Goal: Task Accomplishment & Management: Complete application form

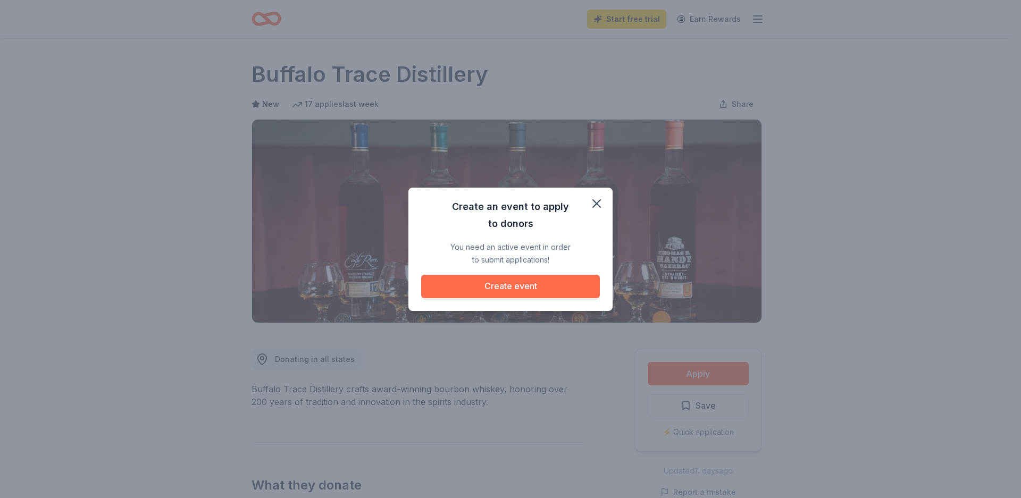
click at [526, 281] on button "Create event" at bounding box center [510, 286] width 179 height 23
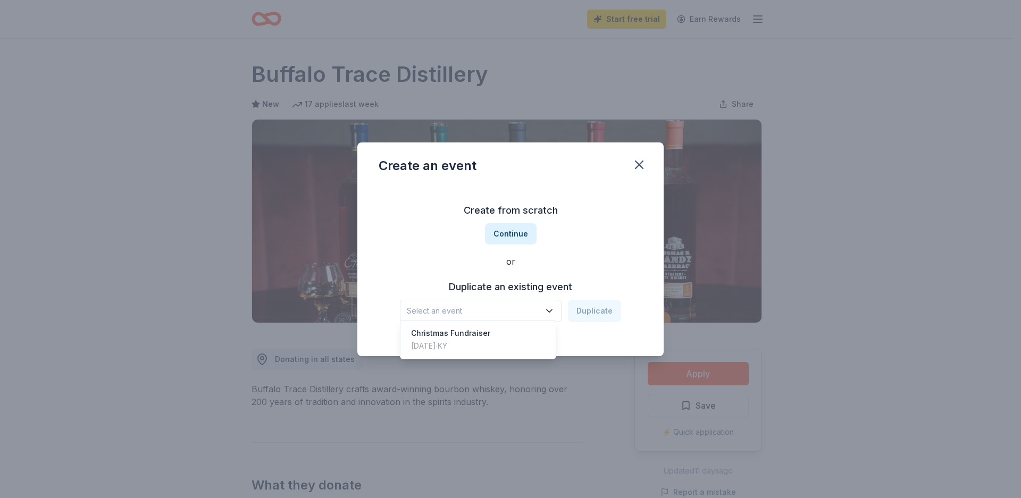
click at [547, 311] on icon "button" at bounding box center [549, 310] width 5 height 3
click at [506, 342] on div "Christmas Fundraiser [DATE] · [GEOGRAPHIC_DATA]" at bounding box center [477, 340] width 151 height 34
click at [577, 312] on button "Duplicate" at bounding box center [594, 311] width 53 height 22
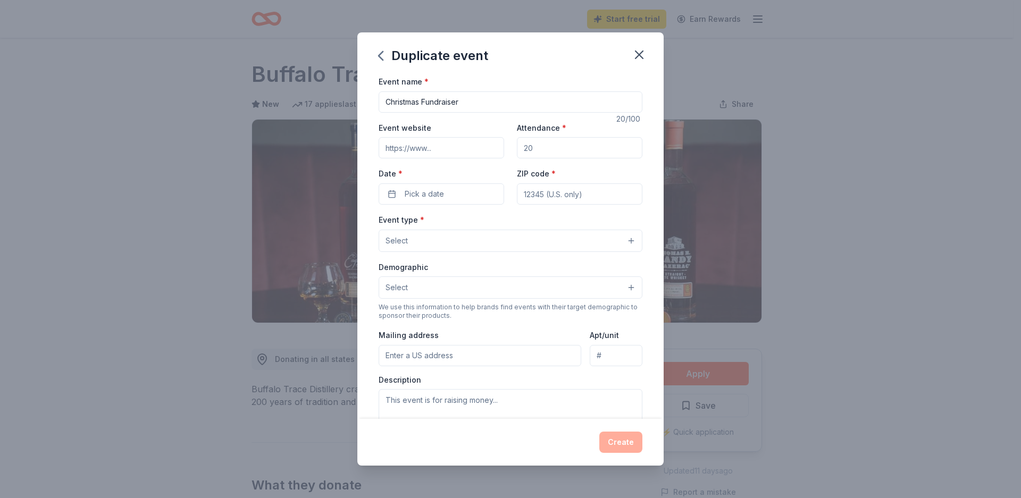
click at [457, 152] on input "Event website" at bounding box center [441, 147] width 125 height 21
type input "Y"
type input "S"
type input "[DOMAIN_NAME]"
click at [530, 153] on input "Attendance *" at bounding box center [579, 147] width 125 height 21
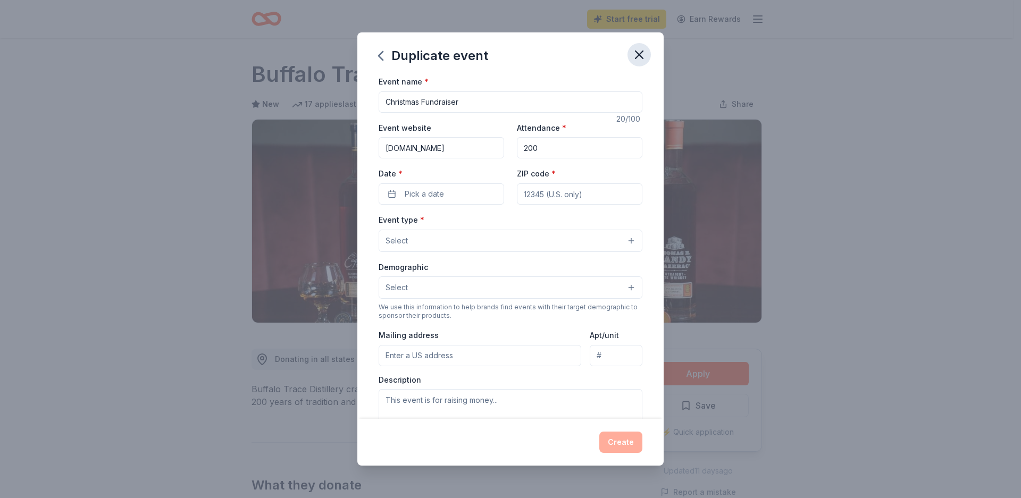
type input "200"
click at [640, 54] on icon "button" at bounding box center [638, 54] width 7 height 7
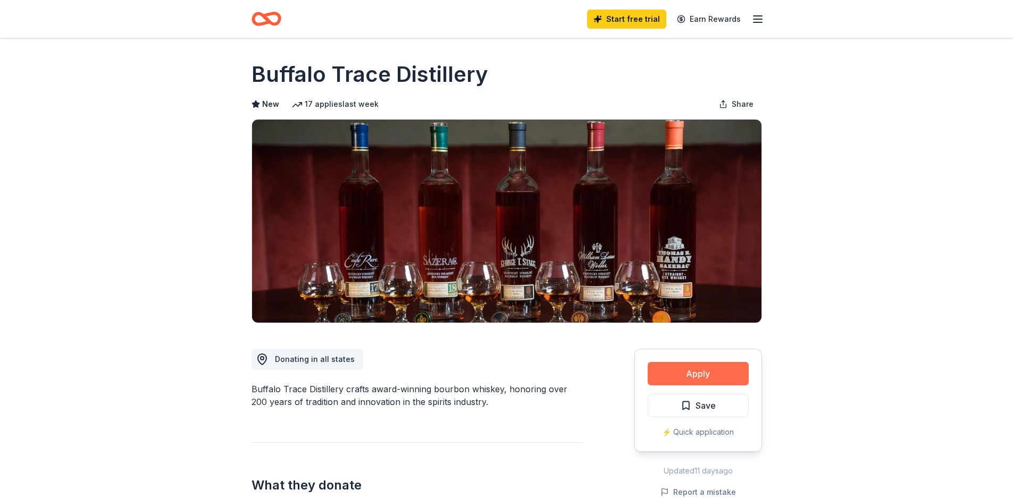
click at [692, 371] on button "Apply" at bounding box center [698, 373] width 101 height 23
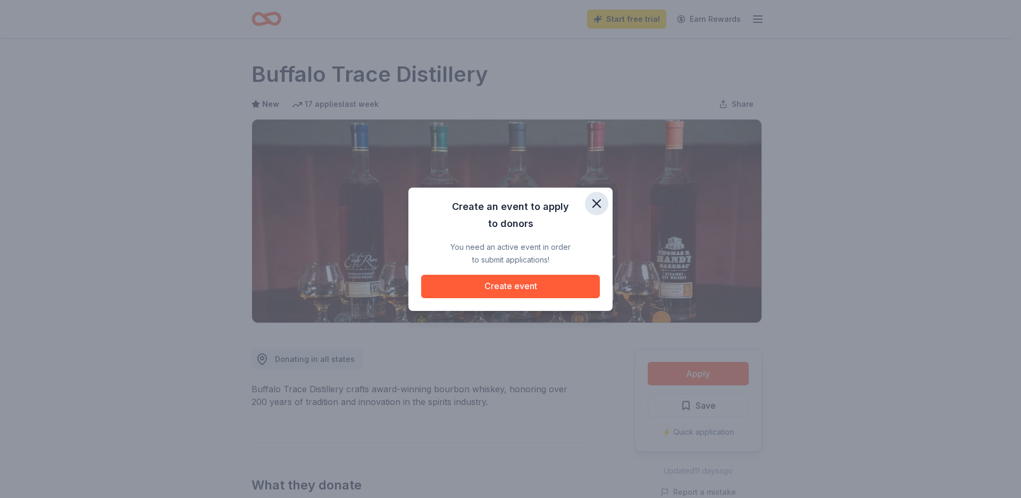
click at [598, 204] on icon "button" at bounding box center [596, 203] width 7 height 7
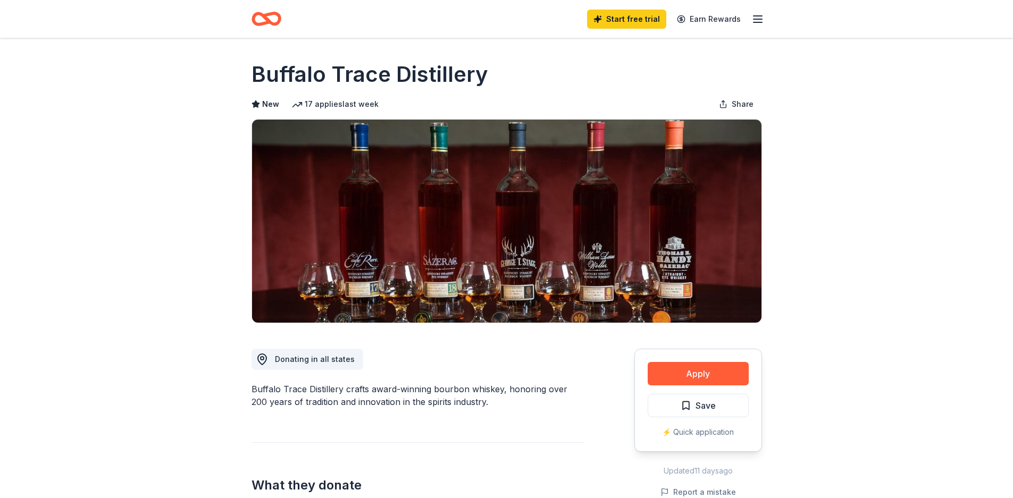
click at [272, 20] on icon "Home" at bounding box center [266, 18] width 30 height 25
